Goal: Find specific page/section: Find specific page/section

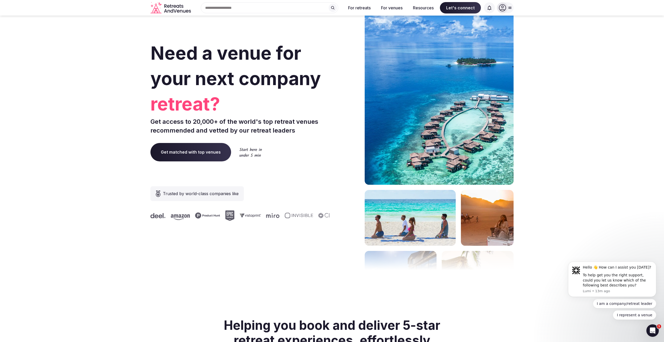
click at [238, 8] on div "Search Popular Destinations [GEOGRAPHIC_DATA], [GEOGRAPHIC_DATA] [GEOGRAPHIC_DA…" at bounding box center [267, 7] width 149 height 11
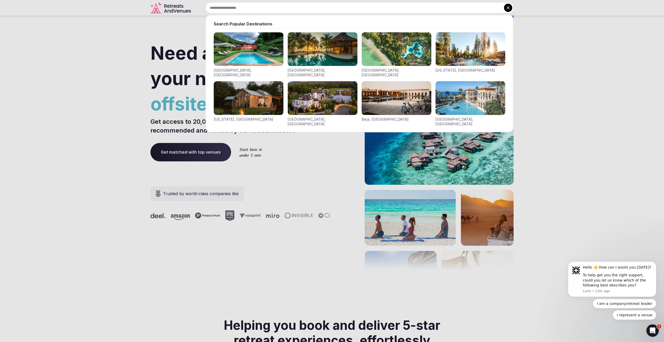
click at [179, 6] on div at bounding box center [332, 171] width 664 height 342
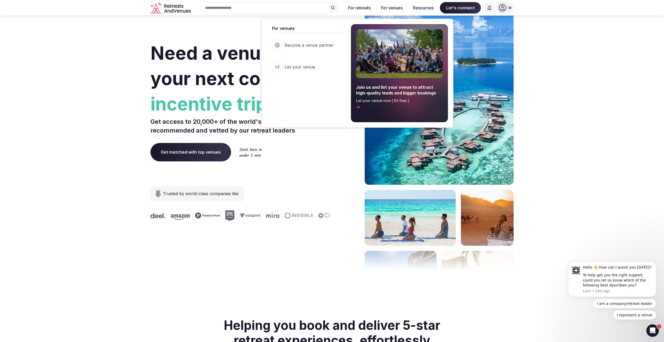
click at [396, 8] on button "For venues" at bounding box center [392, 7] width 30 height 11
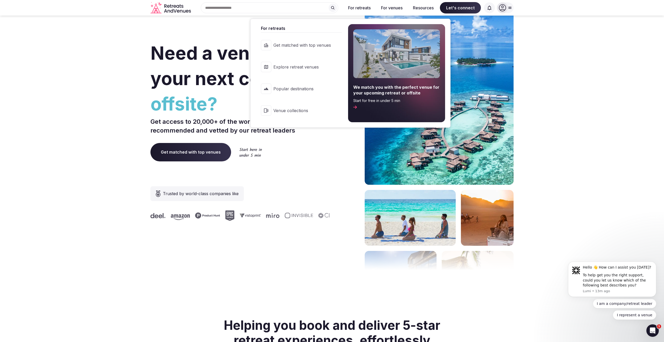
click at [312, 72] on link "Explore retreat venues" at bounding box center [299, 67] width 86 height 21
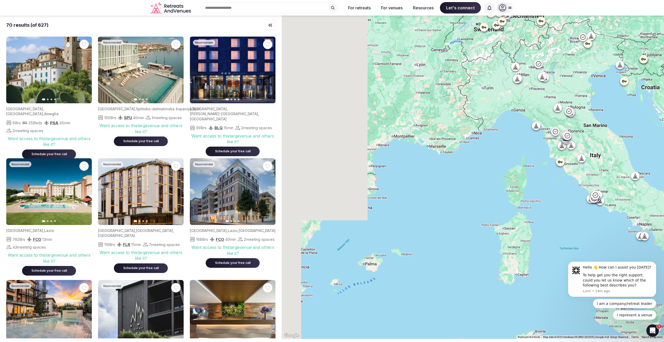
drag, startPoint x: 365, startPoint y: 221, endPoint x: 456, endPoint y: 178, distance: 100.4
click at [456, 178] on div at bounding box center [473, 177] width 382 height 323
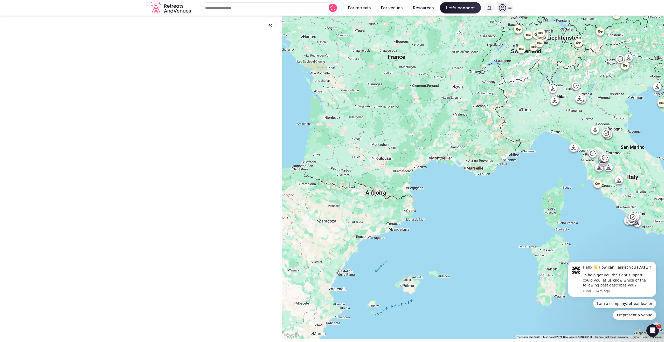
drag, startPoint x: 393, startPoint y: 207, endPoint x: 433, endPoint y: 232, distance: 46.8
click at [433, 232] on div at bounding box center [473, 177] width 382 height 323
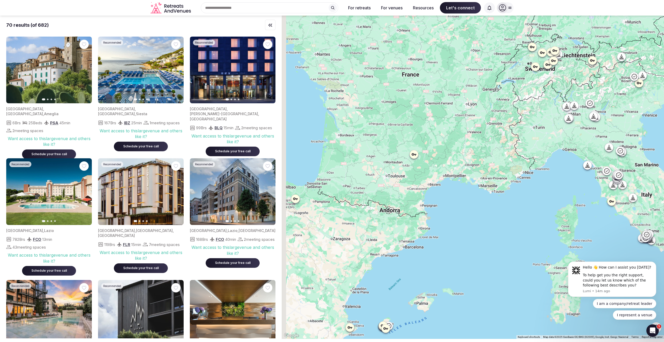
drag, startPoint x: 363, startPoint y: 134, endPoint x: 399, endPoint y: 189, distance: 65.9
click at [399, 186] on div at bounding box center [473, 177] width 382 height 323
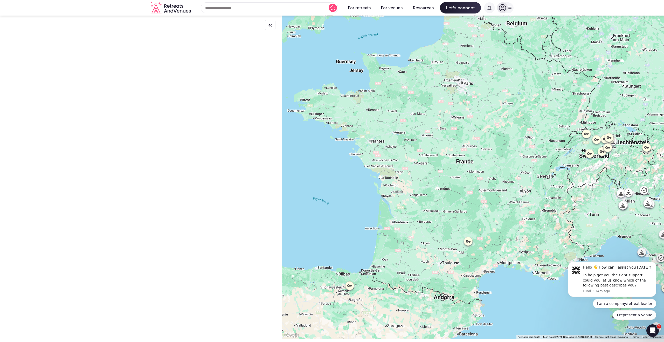
drag, startPoint x: 393, startPoint y: 198, endPoint x: 416, endPoint y: 116, distance: 84.8
click at [416, 118] on div at bounding box center [473, 177] width 382 height 323
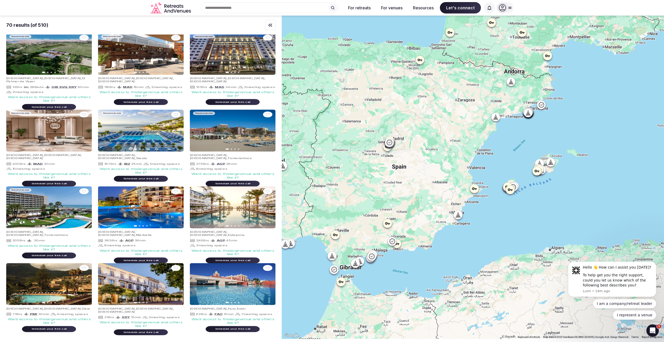
drag, startPoint x: 417, startPoint y: 195, endPoint x: 361, endPoint y: 292, distance: 112.5
click at [361, 293] on div at bounding box center [473, 177] width 382 height 323
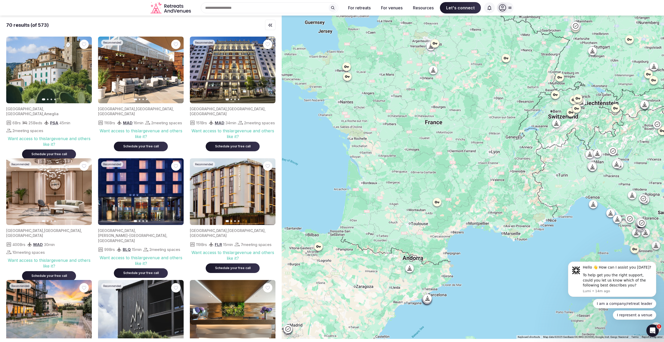
drag, startPoint x: 511, startPoint y: 229, endPoint x: 444, endPoint y: 179, distance: 83.7
click at [444, 179] on div at bounding box center [473, 177] width 382 height 323
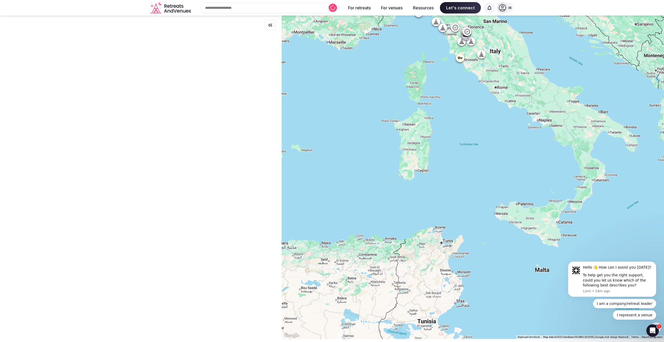
drag, startPoint x: 452, startPoint y: 231, endPoint x: 430, endPoint y: 153, distance: 81.2
click at [430, 153] on div at bounding box center [473, 177] width 382 height 323
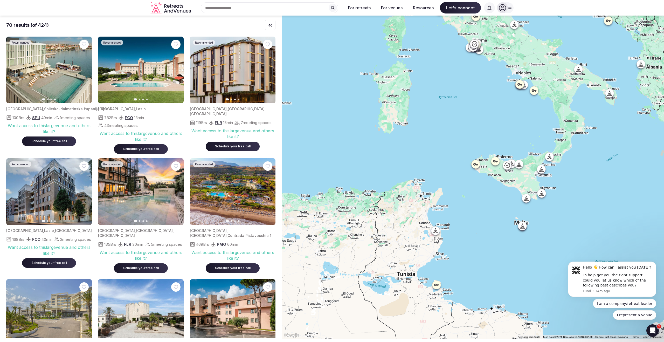
drag, startPoint x: 442, startPoint y: 233, endPoint x: 425, endPoint y: 189, distance: 46.9
click at [425, 189] on div at bounding box center [473, 177] width 382 height 323
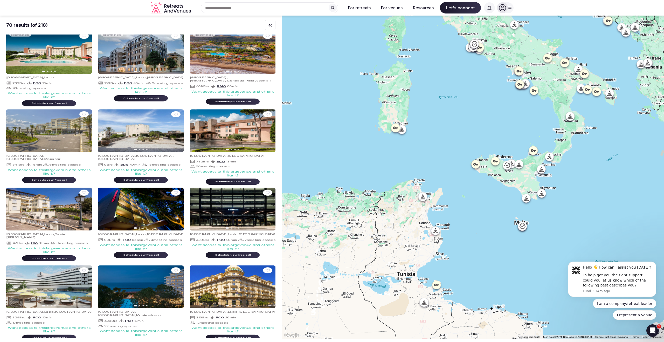
click at [436, 231] on icon at bounding box center [436, 231] width 0 height 1
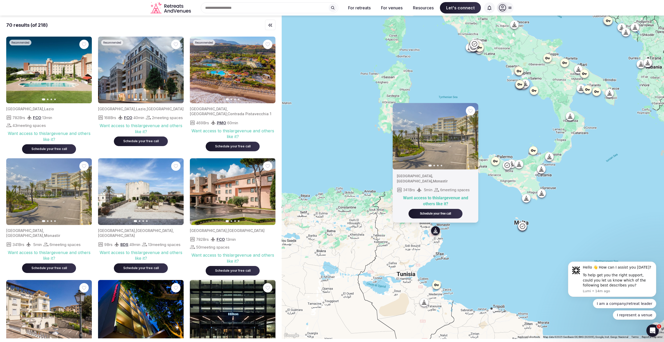
click at [437, 286] on icon at bounding box center [436, 284] width 5 height 5
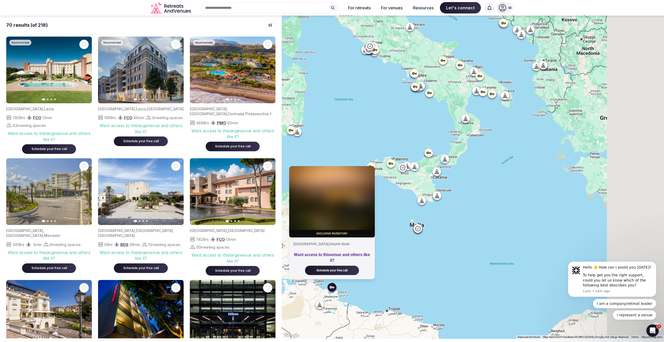
drag, startPoint x: 509, startPoint y: 255, endPoint x: 393, endPoint y: 258, distance: 115.8
click at [393, 258] on div "Exclusive inventory [GEOGRAPHIC_DATA] , Houmt Souk Want access to this venue an…" at bounding box center [473, 177] width 382 height 323
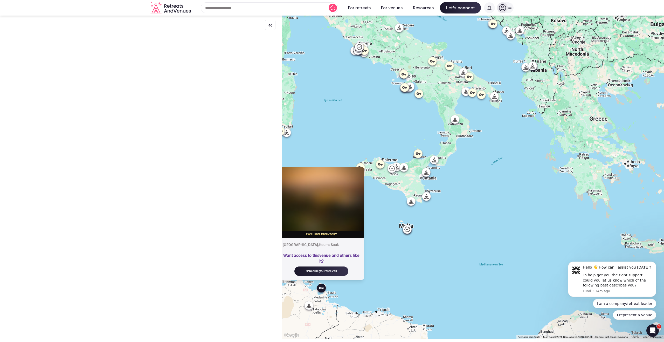
click at [309, 308] on icon at bounding box center [309, 308] width 5 height 0
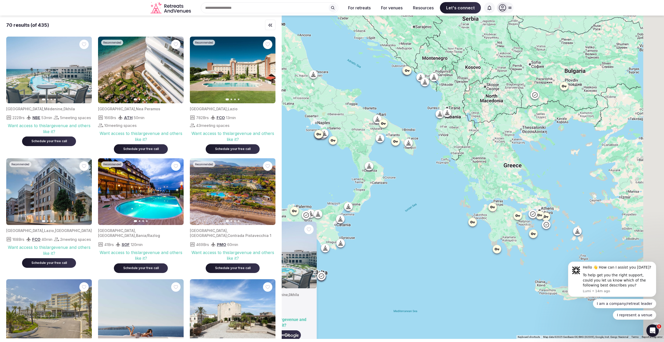
drag, startPoint x: 520, startPoint y: 192, endPoint x: 431, endPoint y: 240, distance: 101.0
click at [432, 240] on div "Previous slide Next slide [GEOGRAPHIC_DATA] , [PERSON_NAME] , Dkhila 222 Brs NB…" at bounding box center [473, 177] width 382 height 323
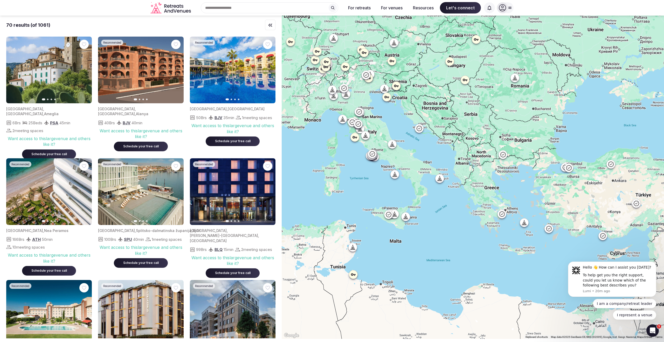
drag, startPoint x: 457, startPoint y: 145, endPoint x: 429, endPoint y: 175, distance: 40.4
click at [429, 175] on div at bounding box center [473, 177] width 382 height 323
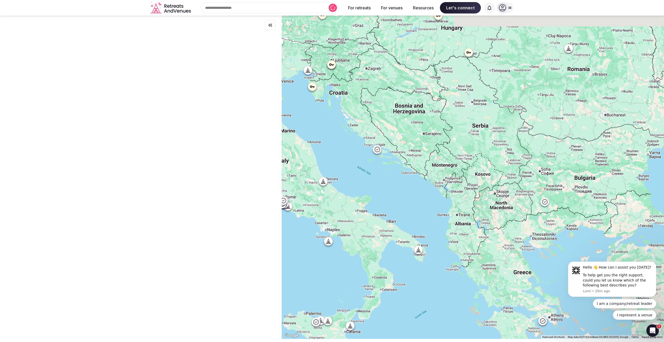
drag, startPoint x: 410, startPoint y: 129, endPoint x: 410, endPoint y: 183, distance: 54.0
click at [410, 182] on div at bounding box center [473, 177] width 382 height 323
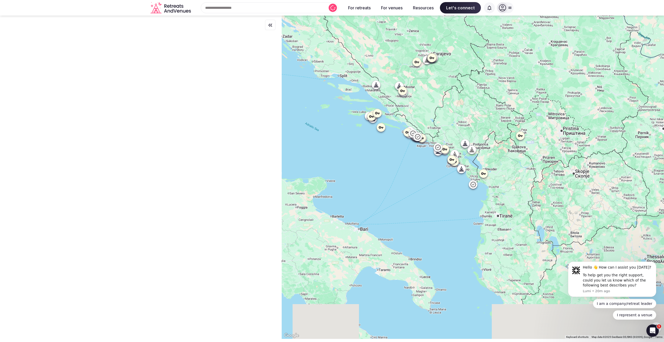
drag, startPoint x: 474, startPoint y: 272, endPoint x: 466, endPoint y: 184, distance: 88.1
click at [466, 184] on div at bounding box center [473, 177] width 382 height 323
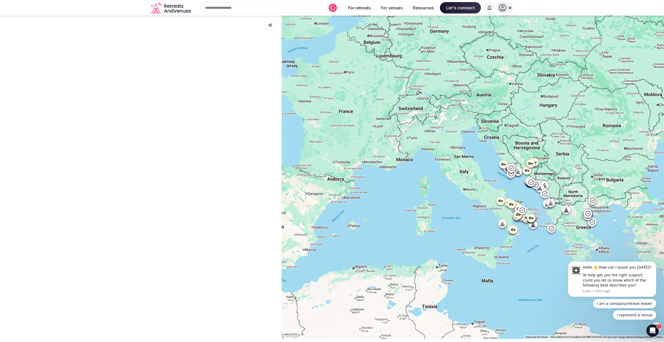
drag, startPoint x: 595, startPoint y: 177, endPoint x: 451, endPoint y: 171, distance: 143.6
click at [453, 171] on div at bounding box center [473, 177] width 382 height 323
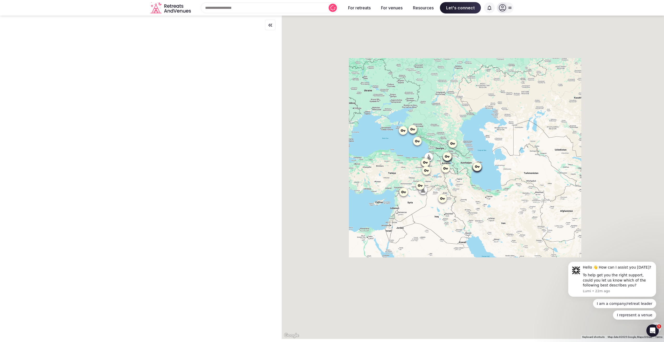
drag, startPoint x: 368, startPoint y: 174, endPoint x: 433, endPoint y: 166, distance: 65.3
click at [432, 166] on div at bounding box center [473, 177] width 382 height 323
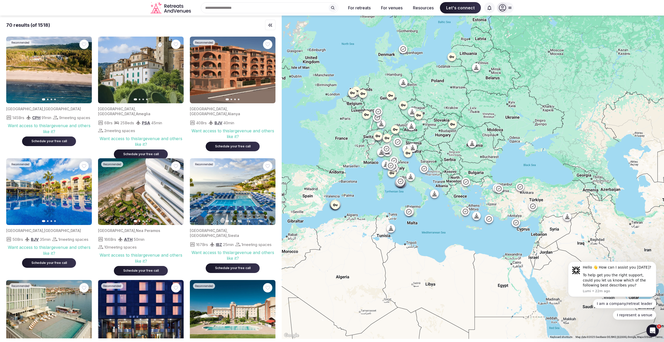
drag, startPoint x: 482, startPoint y: 120, endPoint x: 534, endPoint y: 149, distance: 60.0
click at [534, 149] on div at bounding box center [473, 177] width 382 height 323
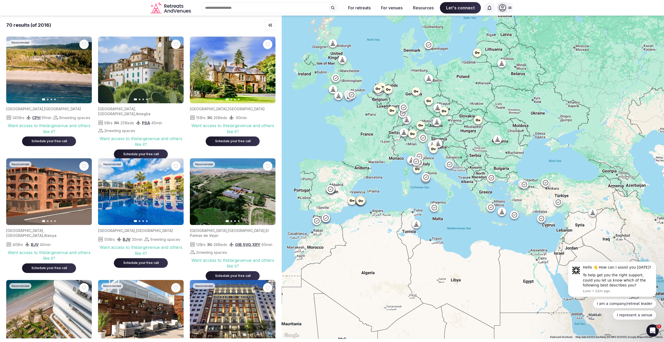
drag, startPoint x: 533, startPoint y: 149, endPoint x: 559, endPoint y: 144, distance: 26.0
click at [559, 144] on div at bounding box center [473, 177] width 382 height 323
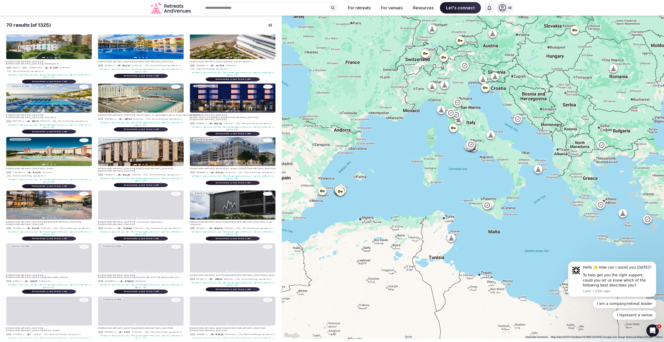
drag, startPoint x: 402, startPoint y: 247, endPoint x: 388, endPoint y: 180, distance: 69.2
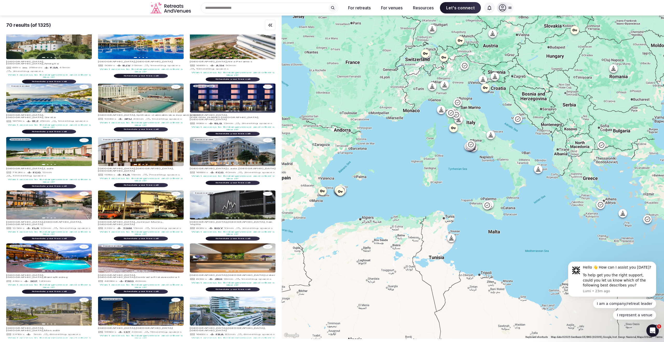
click at [388, 180] on div at bounding box center [473, 177] width 382 height 323
